Goal: Task Accomplishment & Management: Use online tool/utility

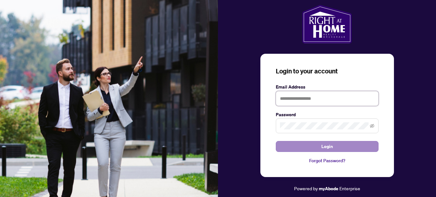
type input "**********"
click at [346, 146] on button "Login" at bounding box center [327, 146] width 103 height 11
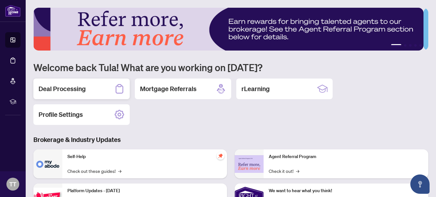
click at [77, 87] on h2 "Deal Processing" at bounding box center [62, 88] width 47 height 9
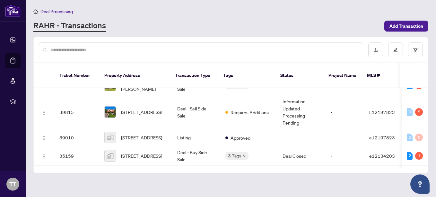
scroll to position [68, 0]
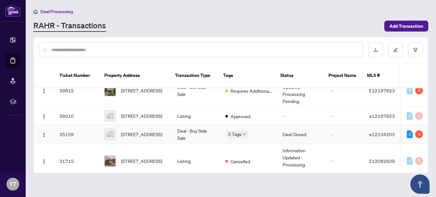
click at [200, 125] on td "Deal - Buy Side Sale" at bounding box center [196, 134] width 48 height 20
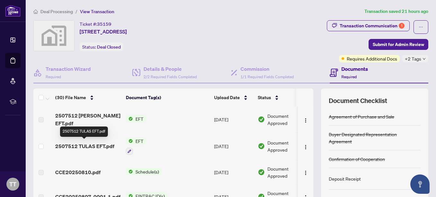
click at [93, 143] on span "2507512 TULAS EFT.pdf" at bounding box center [84, 146] width 59 height 8
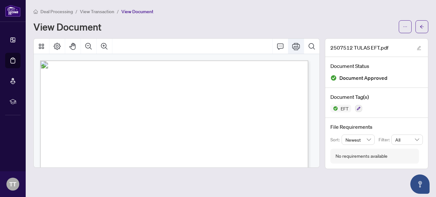
click at [297, 45] on icon "Print" at bounding box center [296, 46] width 8 height 8
